Goal: Task Accomplishment & Management: Manage account settings

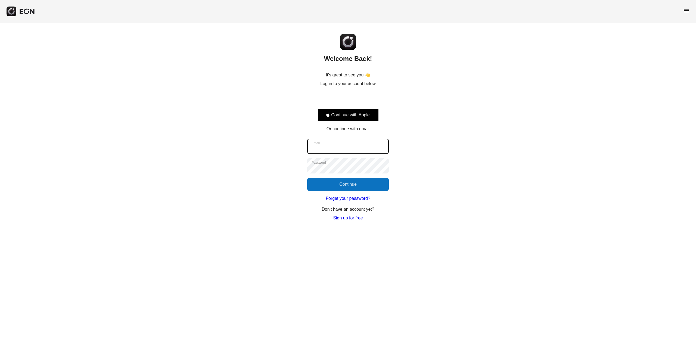
click at [355, 147] on input "Email" at bounding box center [348, 146] width 82 height 15
type input "**********"
click at [327, 186] on button "Continue" at bounding box center [348, 184] width 82 height 13
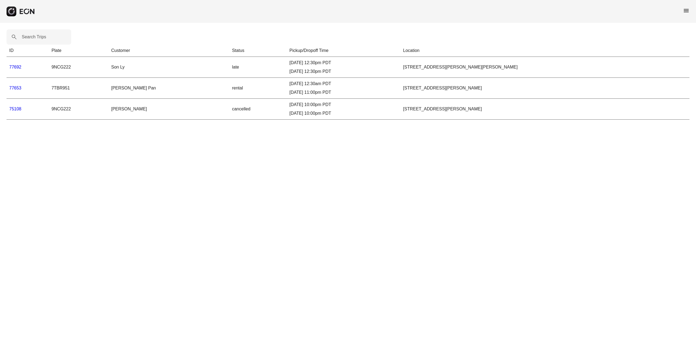
click at [15, 67] on link "77692" at bounding box center [15, 67] width 12 height 5
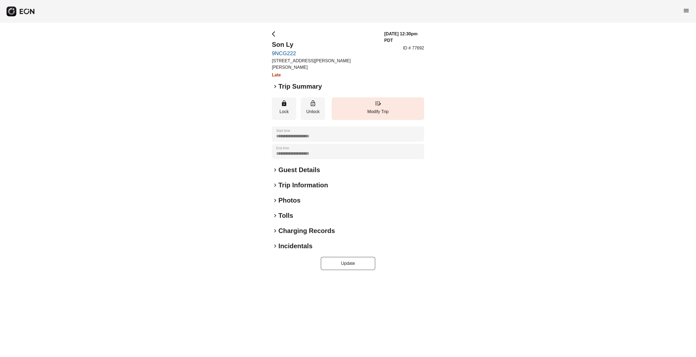
click at [288, 82] on h2 "Trip Summary" at bounding box center [299, 86] width 43 height 9
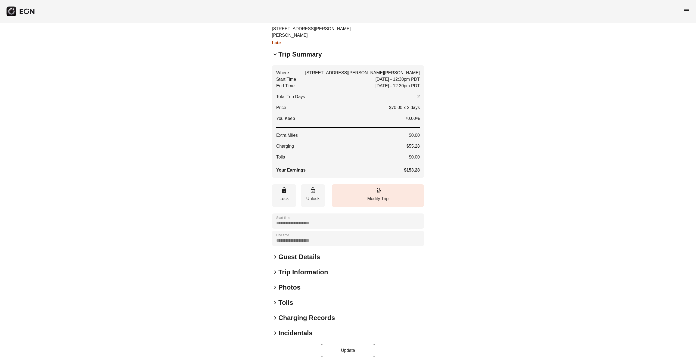
scroll to position [33, 0]
click at [275, 252] on span "keyboard_arrow_right" at bounding box center [275, 255] width 7 height 7
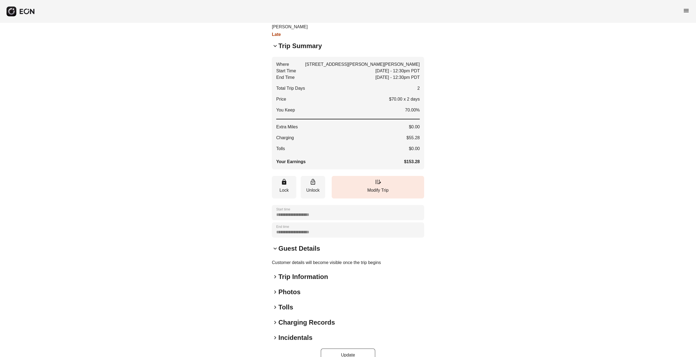
scroll to position [46, 0]
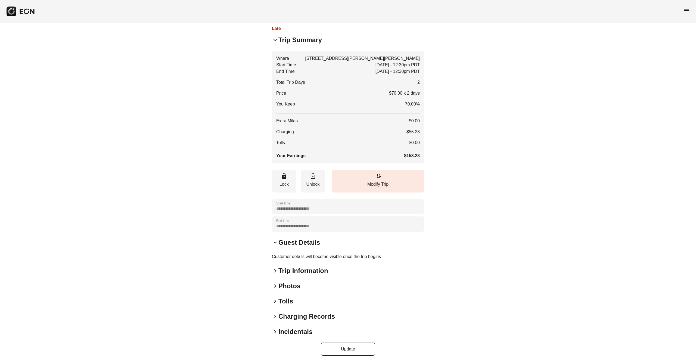
click at [277, 267] on span "keyboard_arrow_right" at bounding box center [275, 270] width 7 height 7
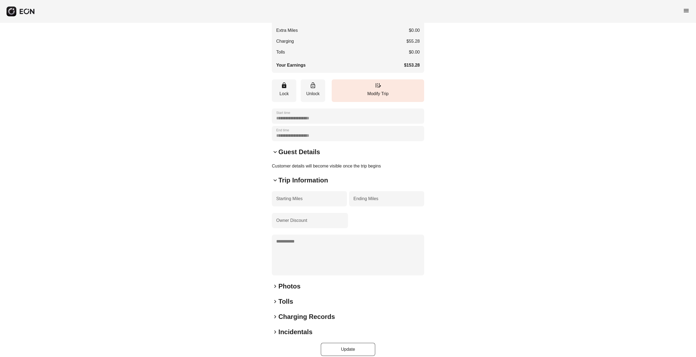
scroll to position [137, 0]
click at [285, 282] on h2 "Photos" at bounding box center [289, 286] width 22 height 9
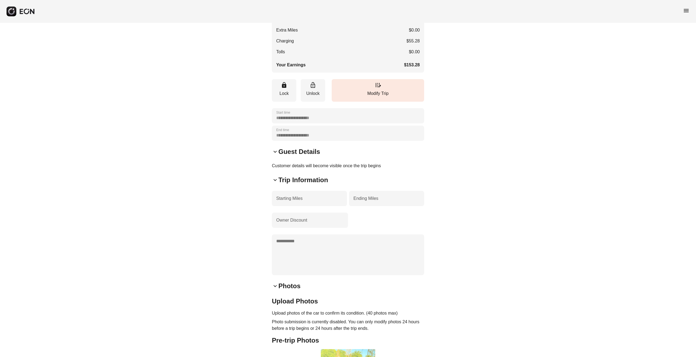
click at [465, 260] on div "**********" at bounding box center [348, 236] width 696 height 701
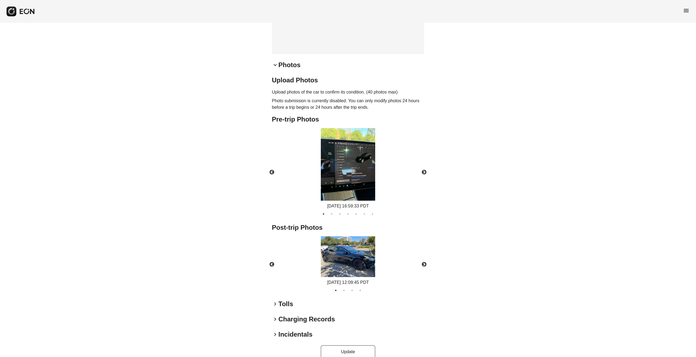
scroll to position [361, 0]
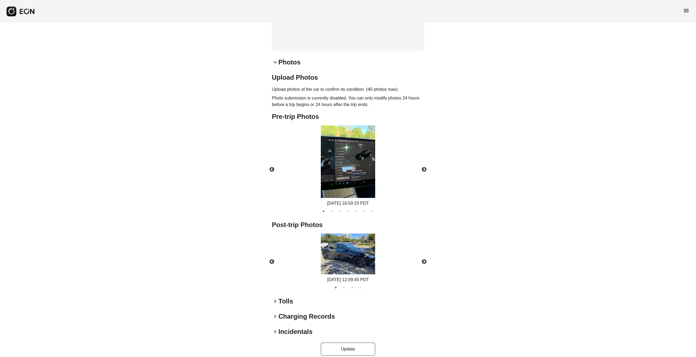
click at [275, 298] on span "keyboard_arrow_right" at bounding box center [275, 301] width 7 height 7
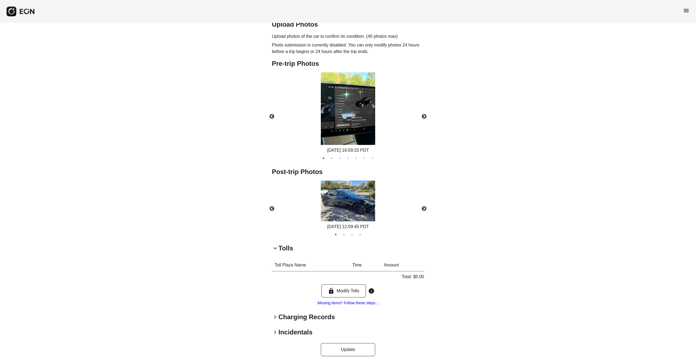
scroll to position [414, 0]
click at [275, 313] on span "keyboard_arrow_right" at bounding box center [275, 316] width 7 height 7
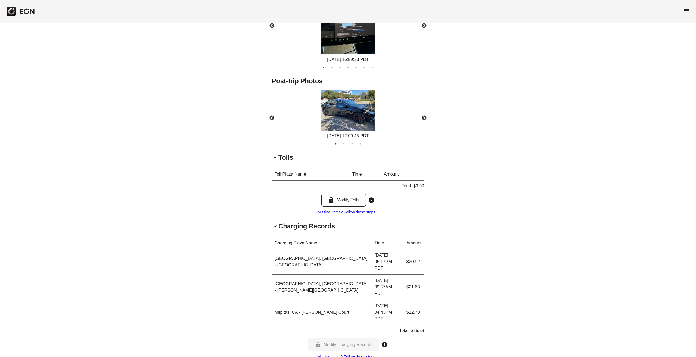
scroll to position [524, 0]
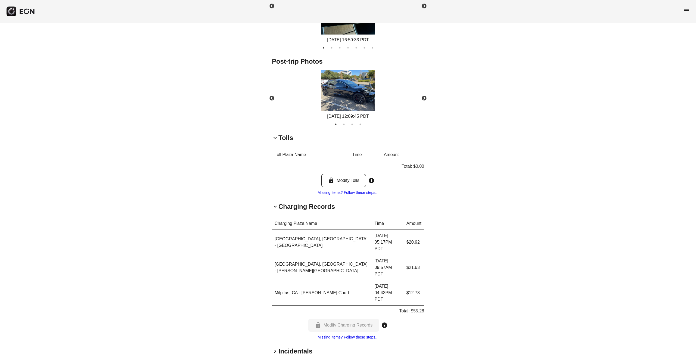
click at [274, 348] on span "keyboard_arrow_right" at bounding box center [275, 351] width 7 height 7
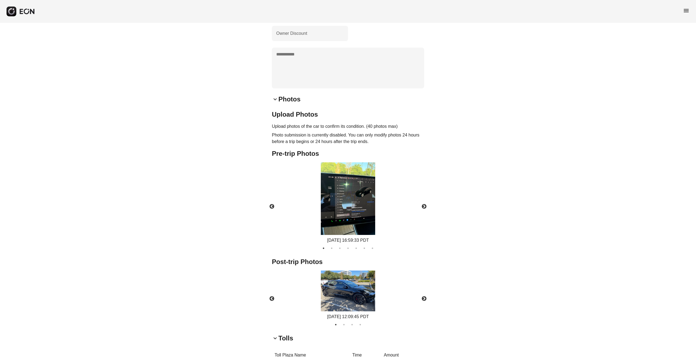
scroll to position [326, 0]
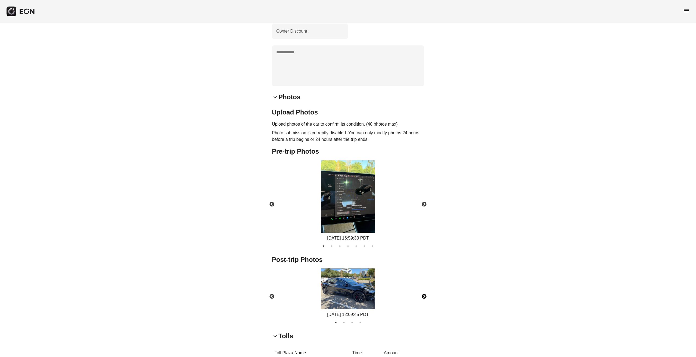
click at [424, 292] on button "Next" at bounding box center [423, 296] width 19 height 19
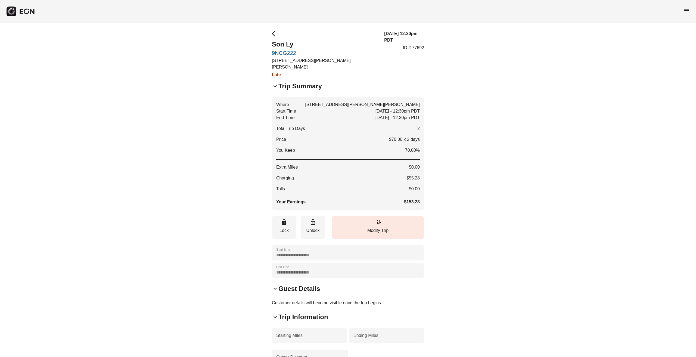
scroll to position [0, 0]
click at [272, 32] on span "arrow_back_ios" at bounding box center [275, 34] width 7 height 7
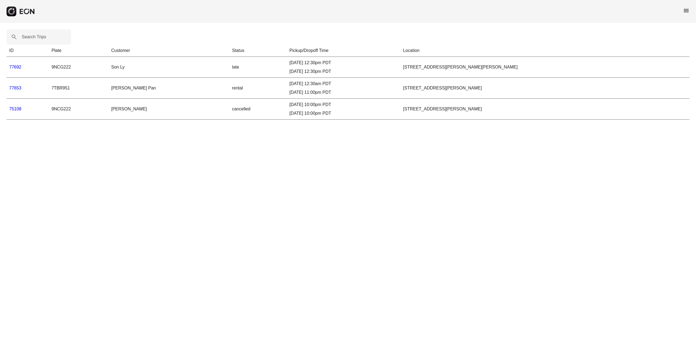
click at [16, 67] on link "77692" at bounding box center [15, 67] width 12 height 5
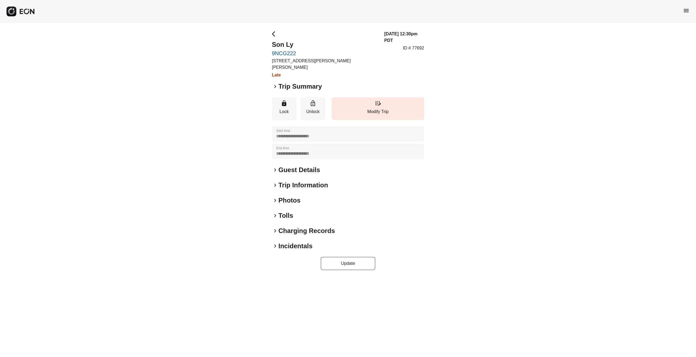
click at [277, 227] on span "keyboard_arrow_right" at bounding box center [275, 230] width 7 height 7
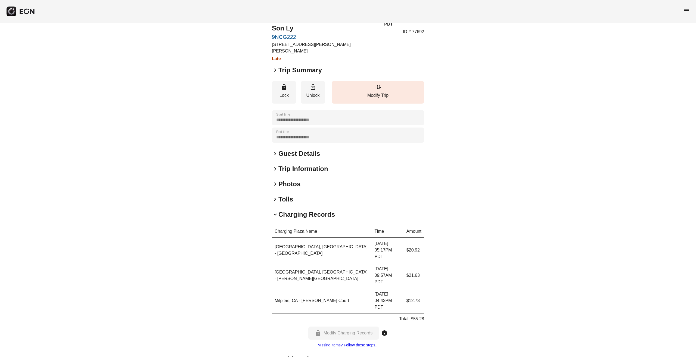
scroll to position [24, 0]
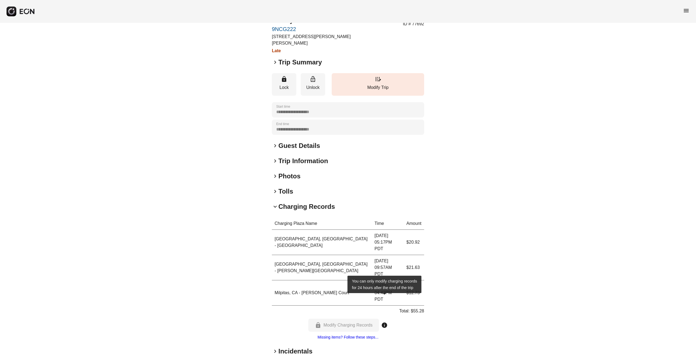
click at [385, 322] on span "info" at bounding box center [384, 325] width 7 height 7
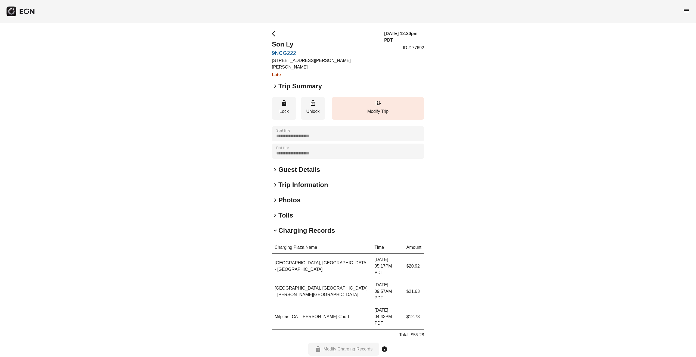
scroll to position [0, 0]
click at [273, 34] on span "arrow_back_ios" at bounding box center [275, 34] width 7 height 7
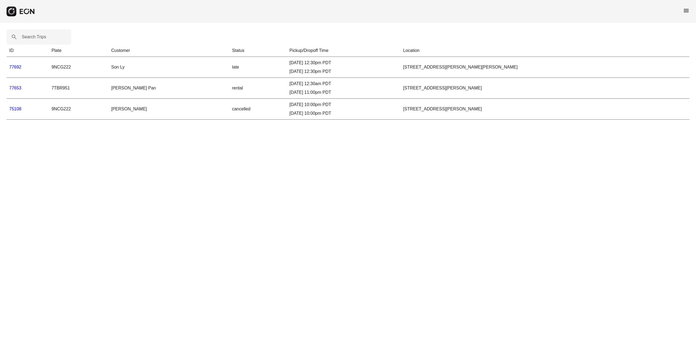
click at [16, 66] on link "77692" at bounding box center [15, 67] width 12 height 5
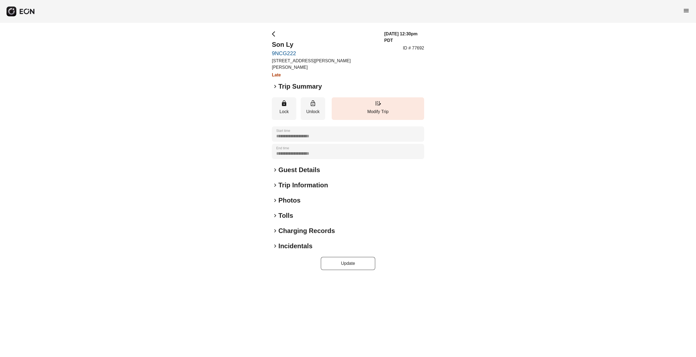
click at [301, 166] on h2 "Guest Details" at bounding box center [299, 170] width 42 height 9
click at [275, 167] on span "keyboard_arrow_down" at bounding box center [275, 170] width 7 height 7
click at [274, 182] on span "keyboard_arrow_right" at bounding box center [275, 185] width 7 height 7
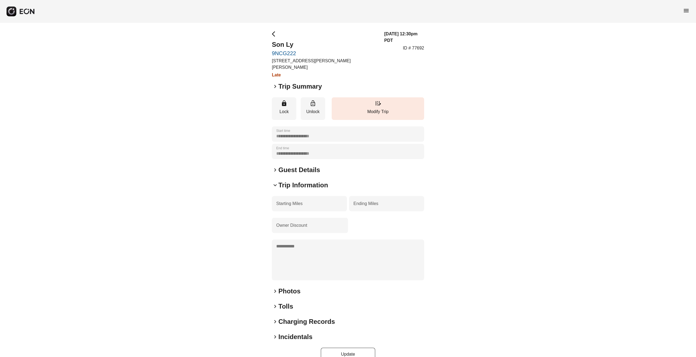
click at [249, 182] on div "**********" at bounding box center [348, 196] width 696 height 346
